Goal: Task Accomplishment & Management: Use online tool/utility

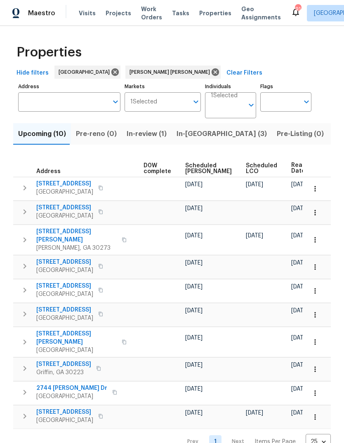
scroll to position [0, 216]
click at [291, 174] on span "Ready Date" at bounding box center [300, 168] width 18 height 12
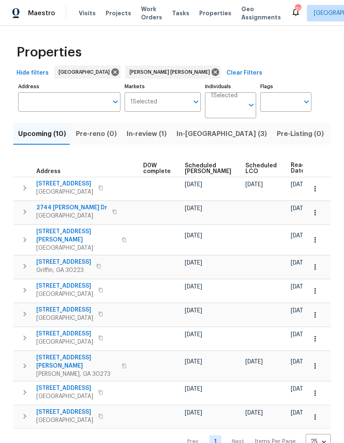
scroll to position [0, 216]
click at [291, 174] on span "Ready Date" at bounding box center [300, 168] width 18 height 12
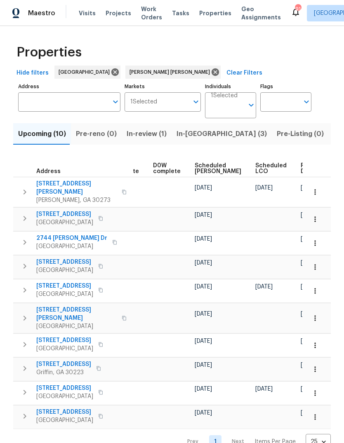
scroll to position [15, 0]
click at [301, 165] on span "Ready Date" at bounding box center [310, 169] width 18 height 12
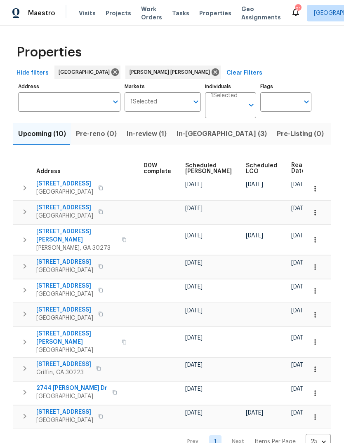
scroll to position [0, 216]
click at [317, 217] on icon "button" at bounding box center [315, 213] width 8 height 8
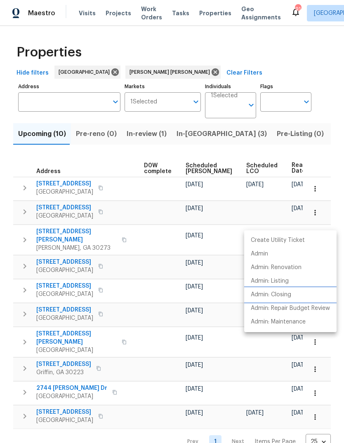
click at [296, 292] on li "Admin: Closing" at bounding box center [290, 295] width 92 height 14
click at [270, 66] on div at bounding box center [172, 221] width 344 height 443
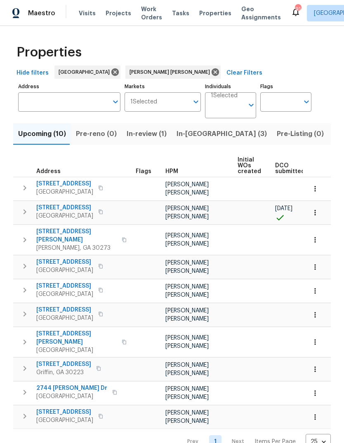
scroll to position [0, 0]
